Goal: Transaction & Acquisition: Purchase product/service

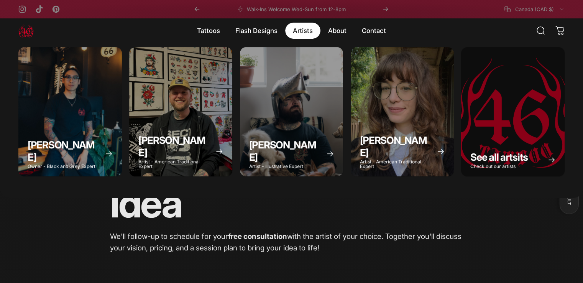
click at [316, 36] on magnet-element "Artists Artists" at bounding box center [302, 31] width 35 height 16
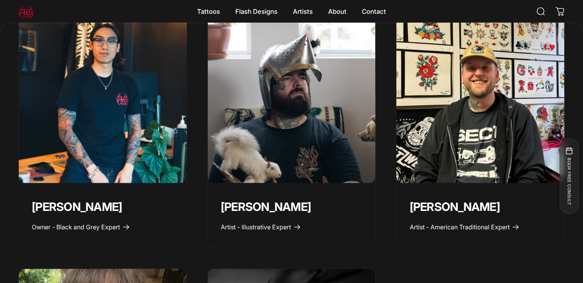
scroll to position [345, 0]
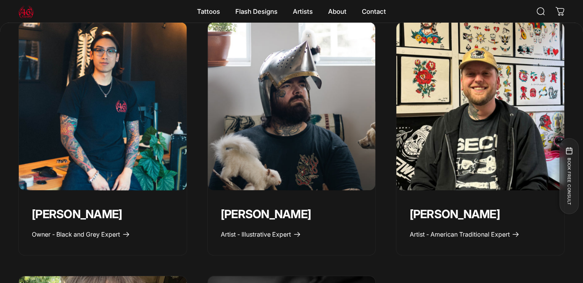
click at [436, 151] on img "Spencer Skalko" at bounding box center [481, 106] width 176 height 176
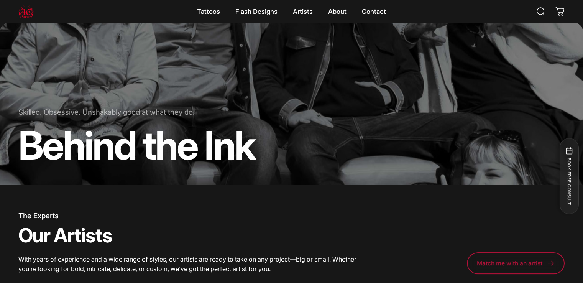
scroll to position [0, 0]
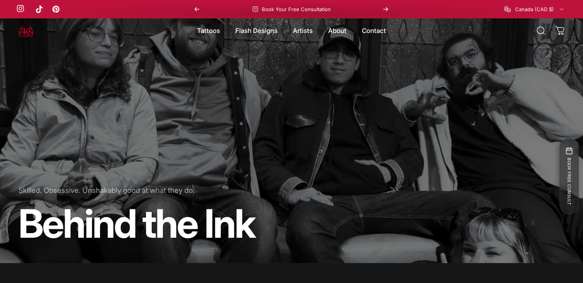
click at [20, 11] on link "Instagram" at bounding box center [20, 9] width 8 height 8
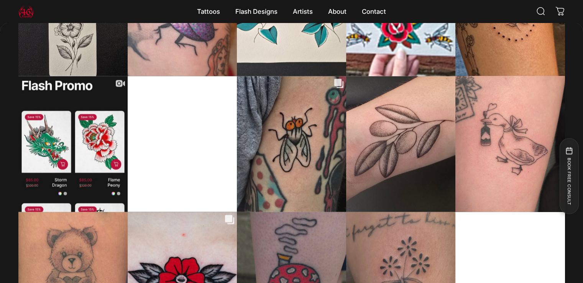
scroll to position [1762, 0]
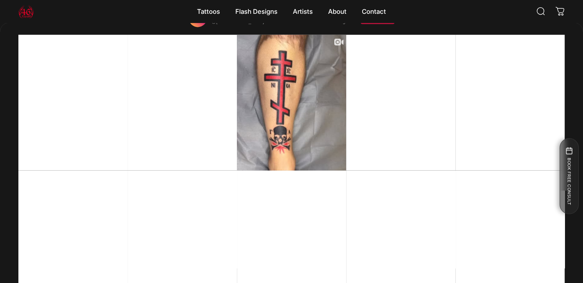
scroll to position [1877, 0]
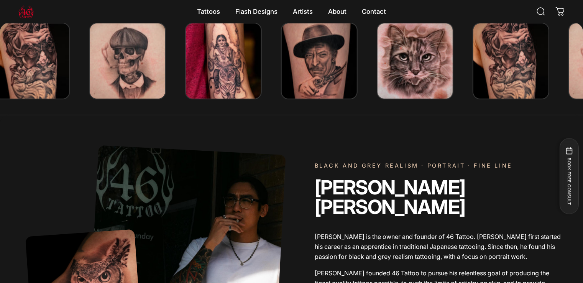
scroll to position [267, 0]
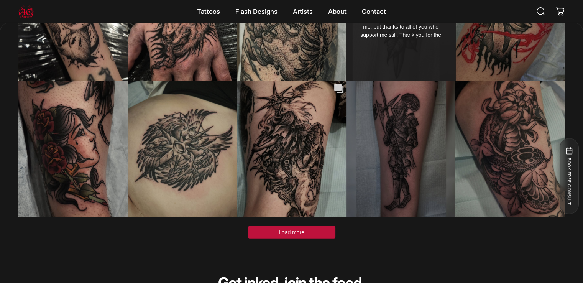
scroll to position [2261, 0]
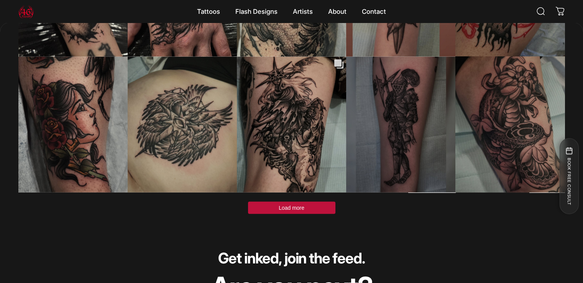
click at [297, 211] on span "Load more" at bounding box center [292, 208] width 26 height 6
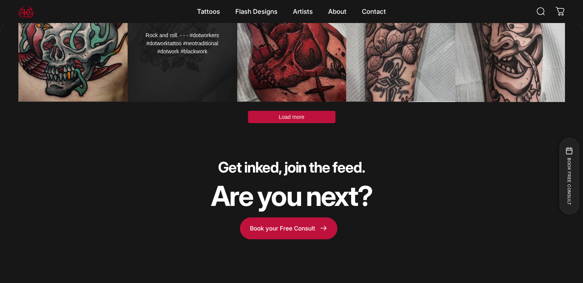
scroll to position [2836, 0]
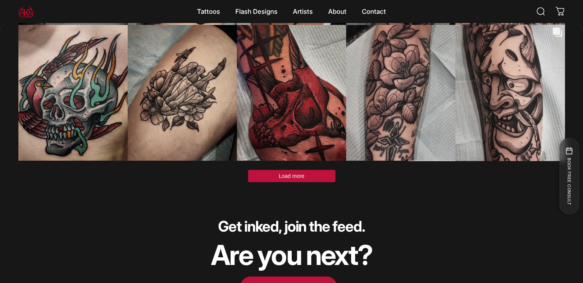
click at [271, 182] on button "Load more" at bounding box center [291, 176] width 87 height 12
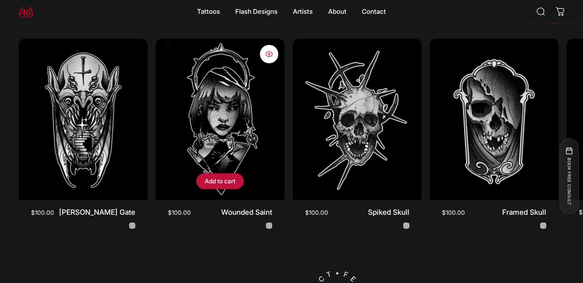
scroll to position [4215, 0]
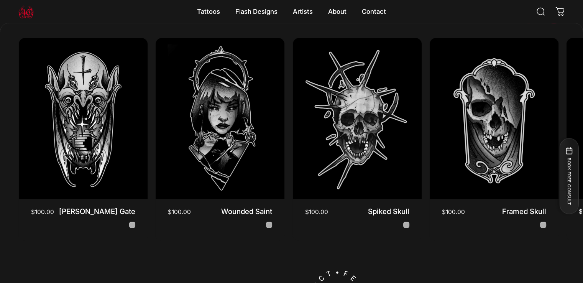
click at [556, 35] on span "Next" at bounding box center [554, 43] width 32 height 43
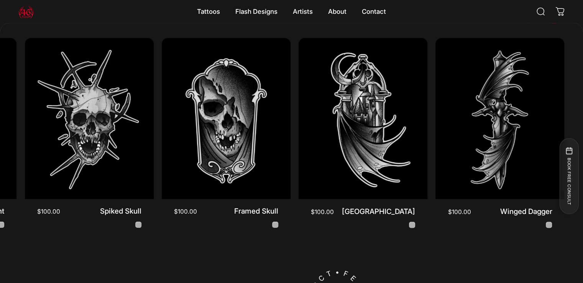
scroll to position [0, 277]
click at [555, 23] on div at bounding box center [541, 12] width 47 height 21
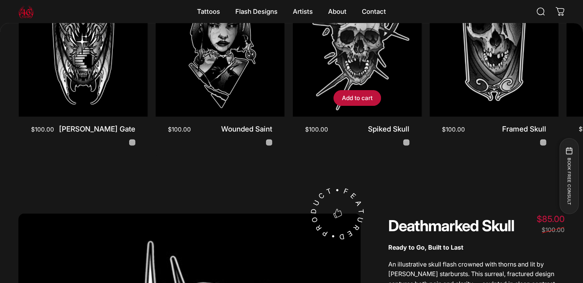
scroll to position [4292, 0]
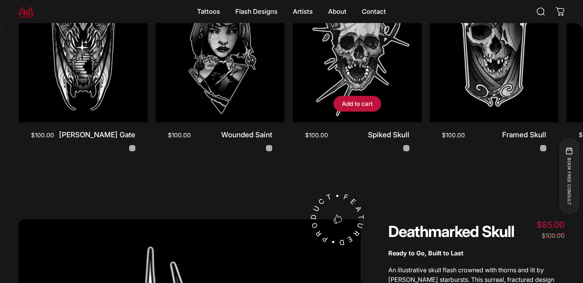
click at [370, 89] on img "Spiked Skull" at bounding box center [357, 41] width 135 height 169
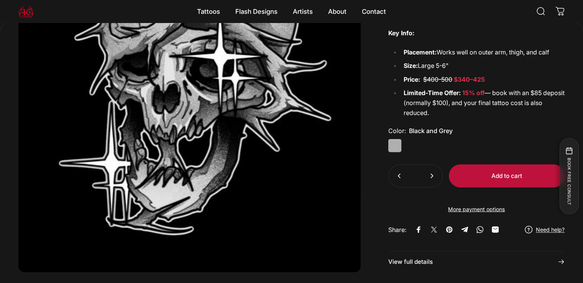
scroll to position [4634, 0]
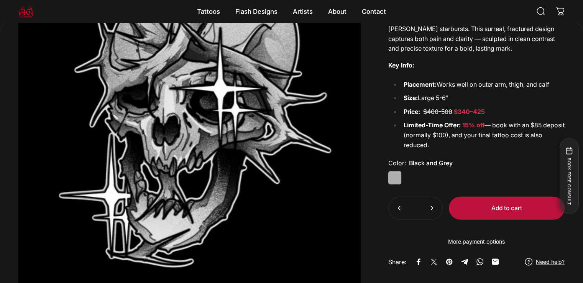
click at [469, 103] on li "Size: Large 5-6"" at bounding box center [483, 98] width 164 height 10
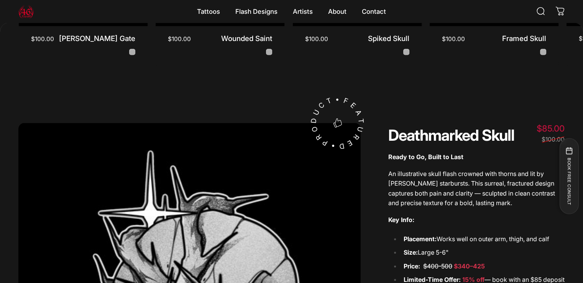
scroll to position [4289, 0]
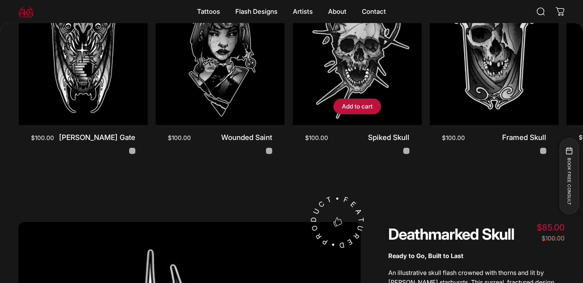
click at [379, 81] on img "Spiked Skull" at bounding box center [357, 44] width 135 height 169
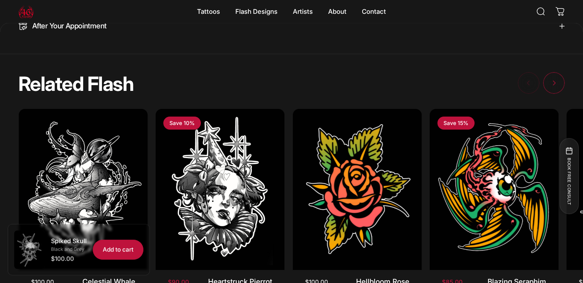
scroll to position [842, 0]
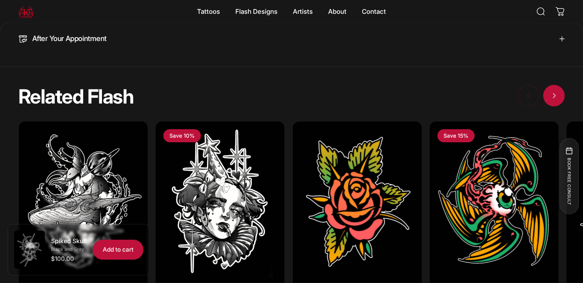
click at [560, 109] on span "Next" at bounding box center [554, 95] width 32 height 43
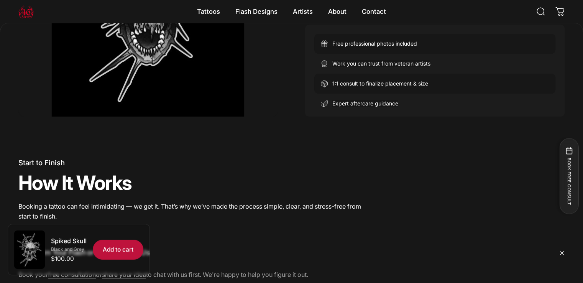
scroll to position [420, 0]
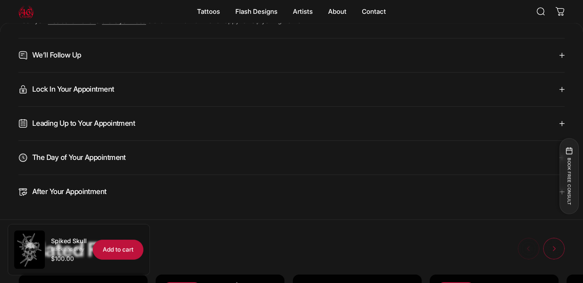
scroll to position [687, 0]
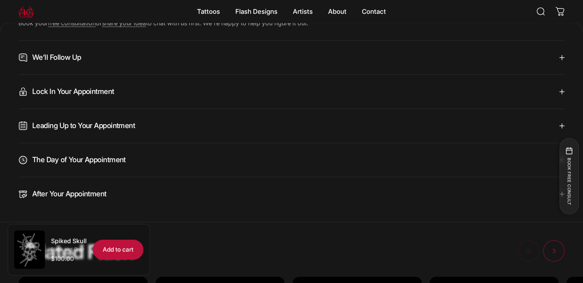
click at [181, 74] on summary "We’ll Follow Up" at bounding box center [291, 58] width 547 height 34
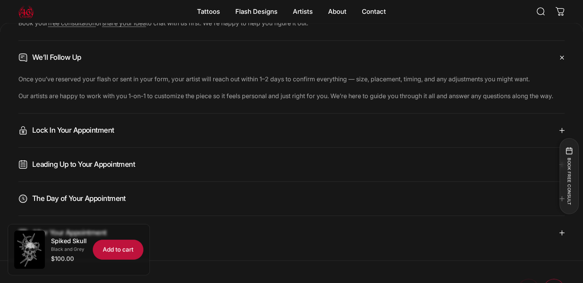
scroll to position [697, 0]
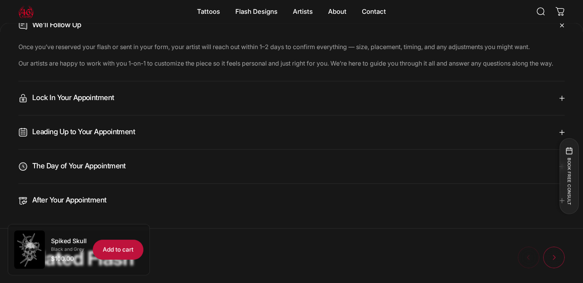
click at [104, 103] on span "Lock In Your Appointment" at bounding box center [66, 98] width 96 height 9
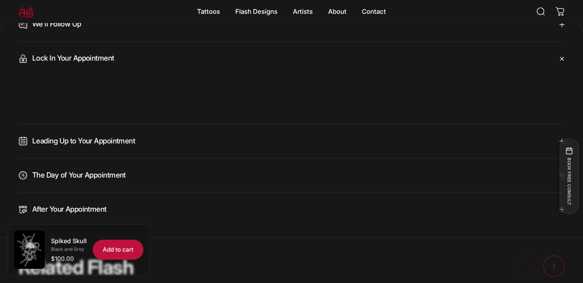
scroll to position [731, 0]
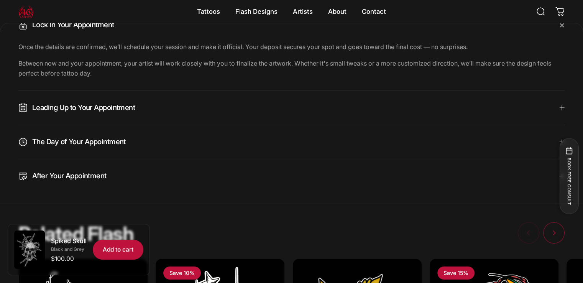
click at [126, 147] on span "The Day of Your Appointment" at bounding box center [71, 141] width 107 height 9
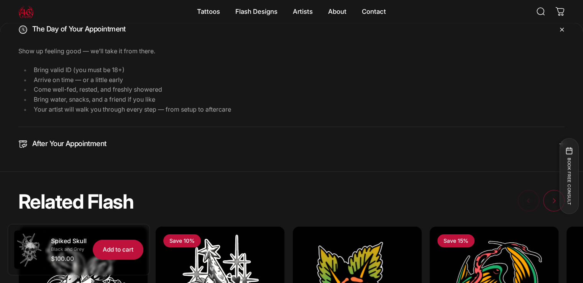
scroll to position [799, 0]
